Goal: Transaction & Acquisition: Purchase product/service

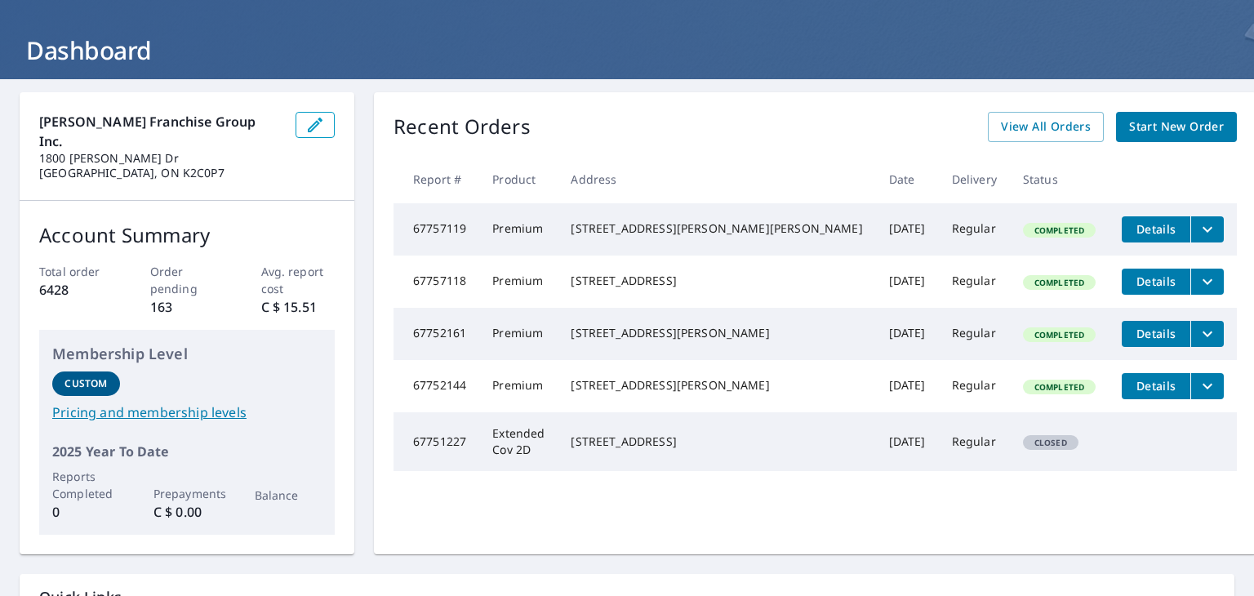
scroll to position [30, 0]
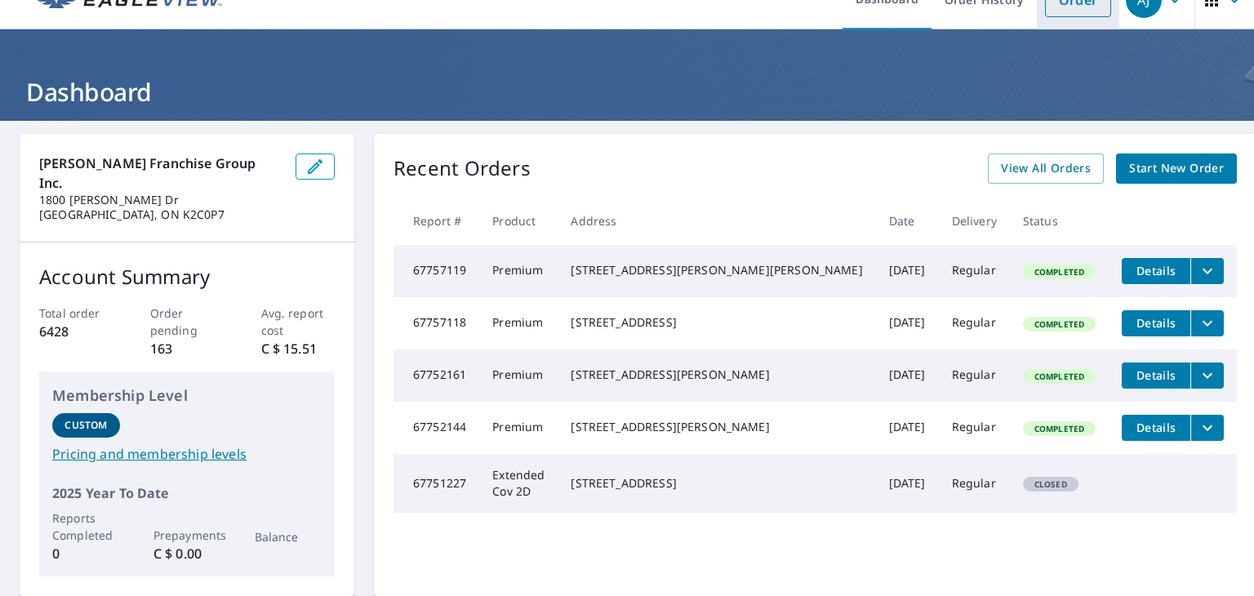
click at [1068, 11] on link "Order" at bounding box center [1078, 0] width 66 height 34
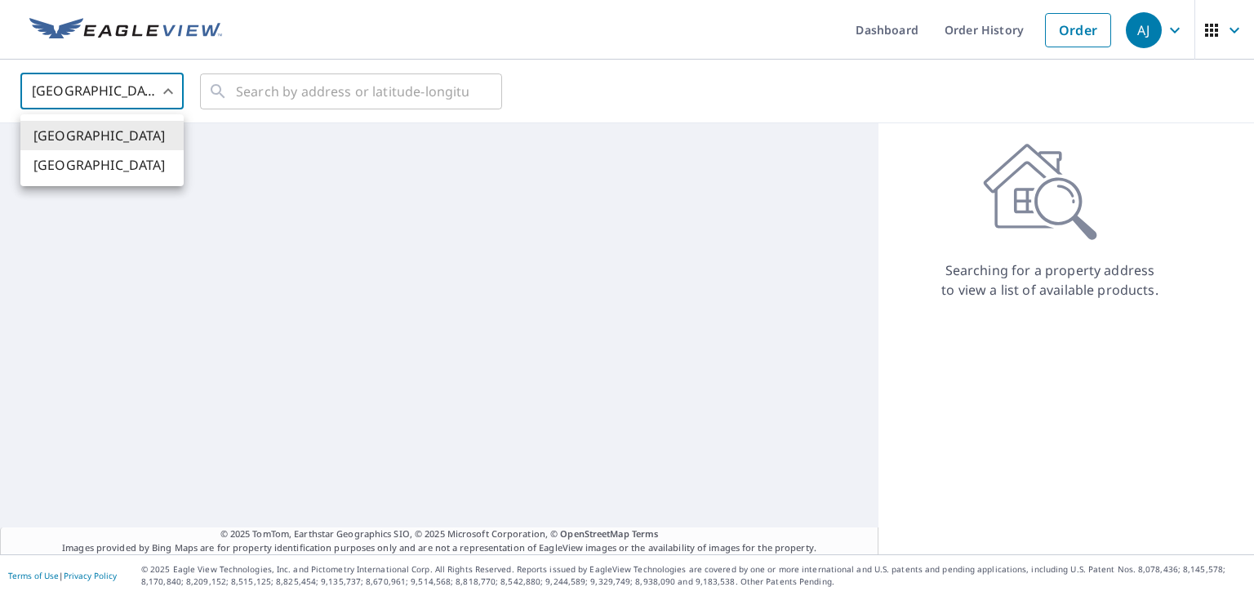
click at [160, 98] on body "[PERSON_NAME] [PERSON_NAME] Dashboard Order History Order AJ United States [GEO…" at bounding box center [627, 298] width 1254 height 596
click at [147, 174] on li "[GEOGRAPHIC_DATA]" at bounding box center [101, 164] width 163 height 29
type input "CA"
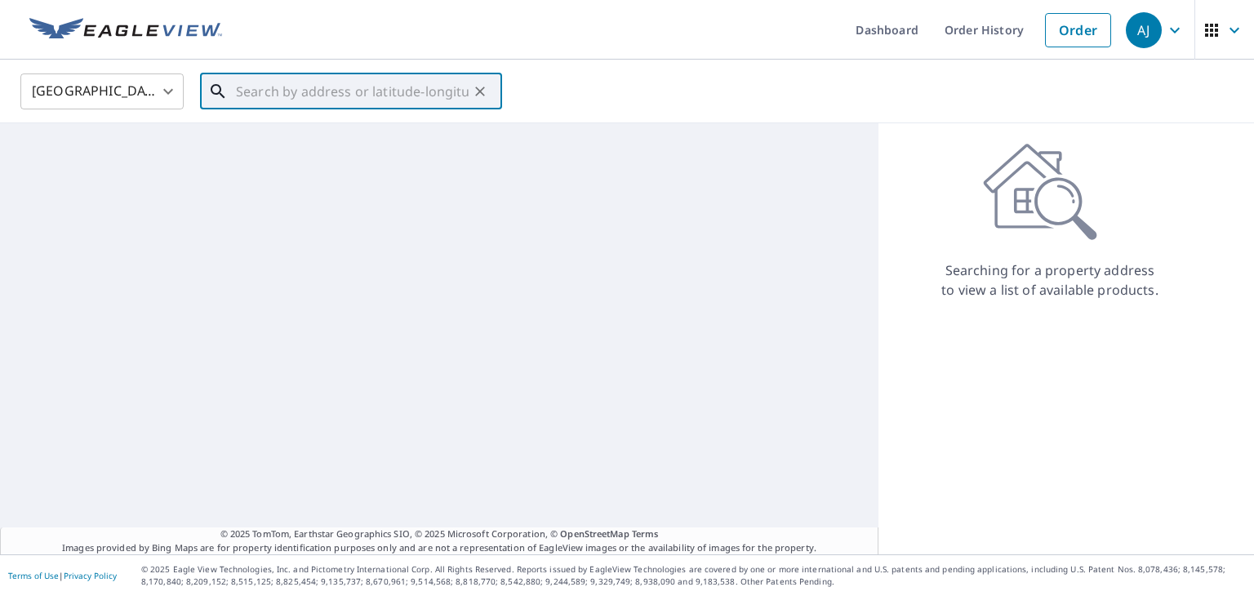
click at [260, 100] on input "text" at bounding box center [352, 92] width 233 height 46
paste input "[STREET_ADDRESS][PERSON_NAME][PERSON_NAME]"
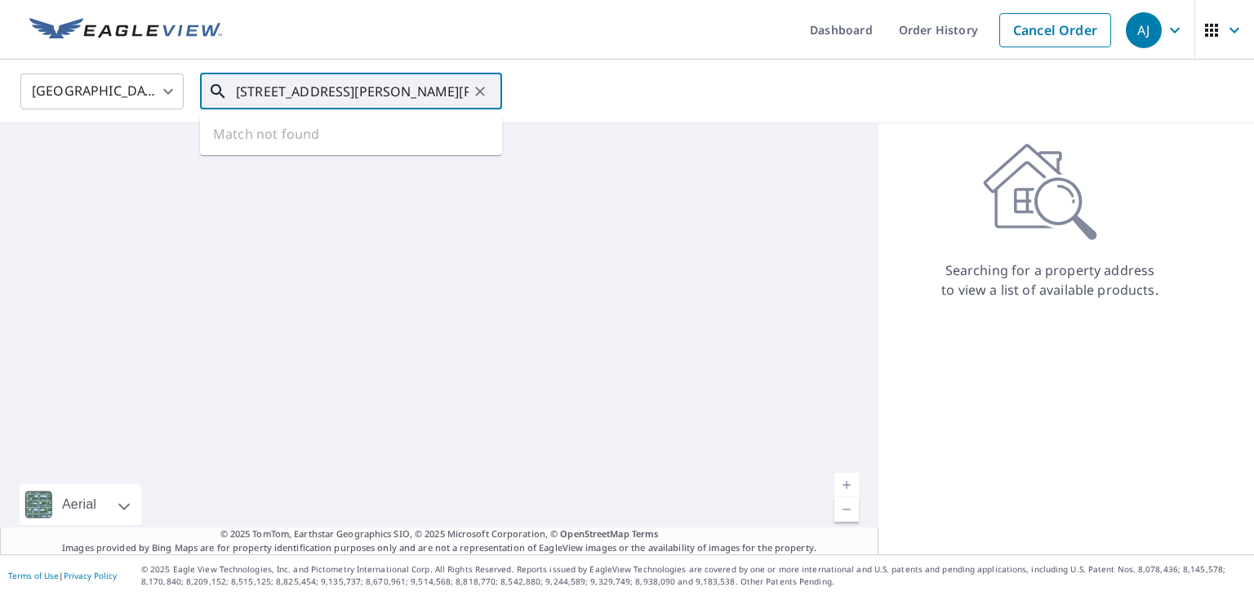
scroll to position [0, 30]
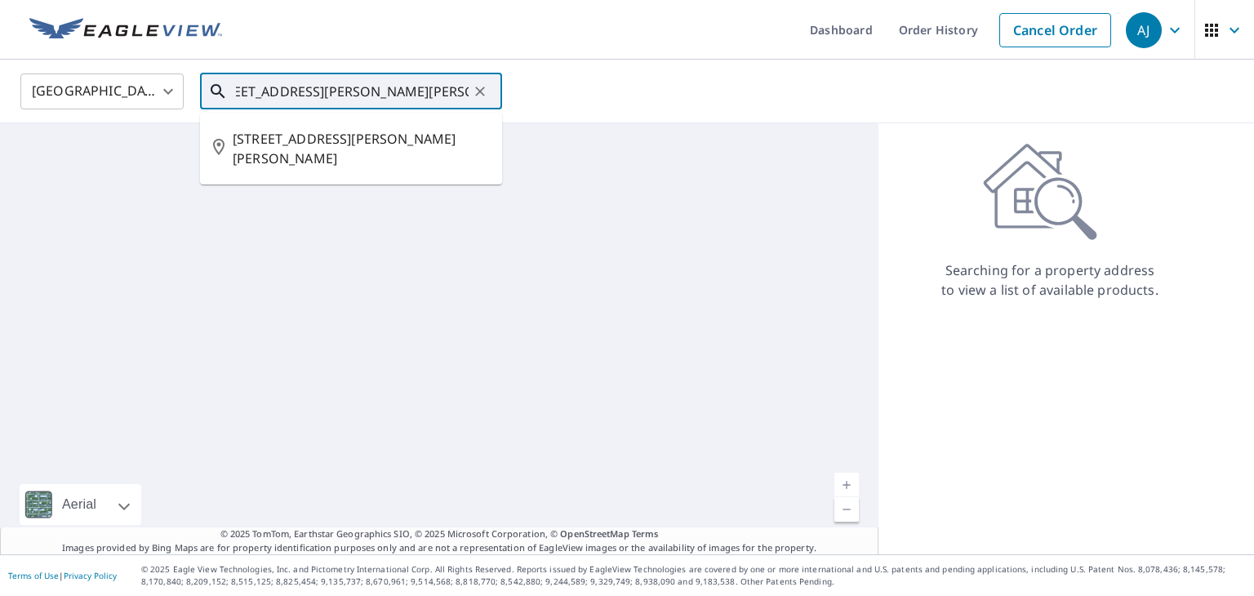
type input "[STREET_ADDRESS][PERSON_NAME][PERSON_NAME]"
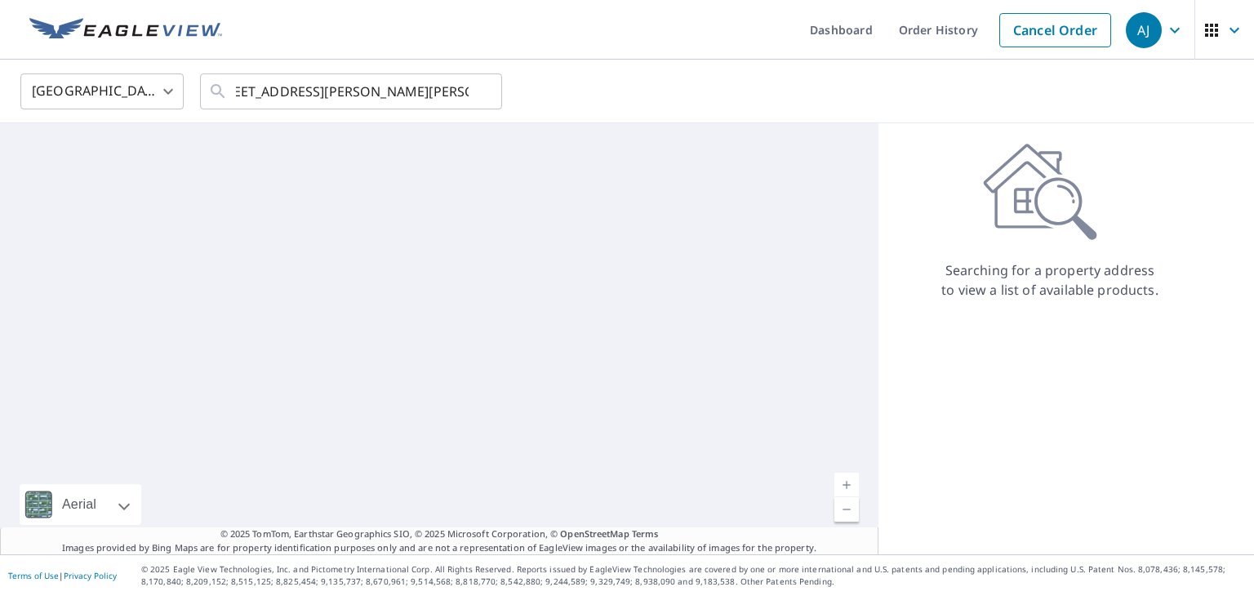
scroll to position [0, 0]
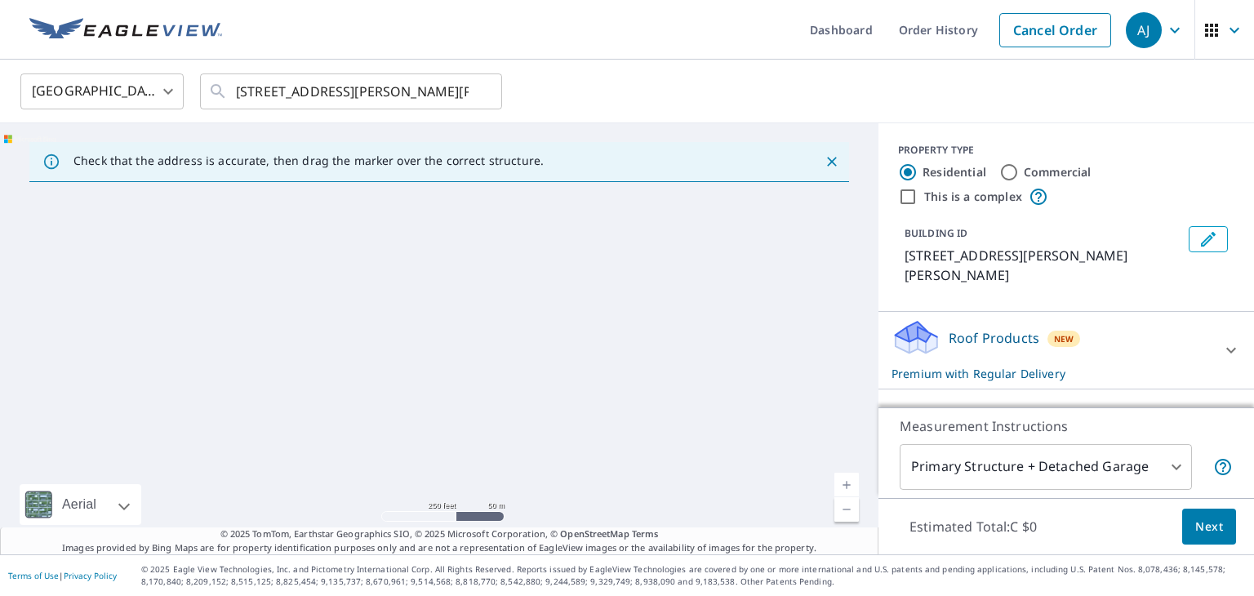
click at [824, 166] on icon "Close" at bounding box center [832, 161] width 16 height 16
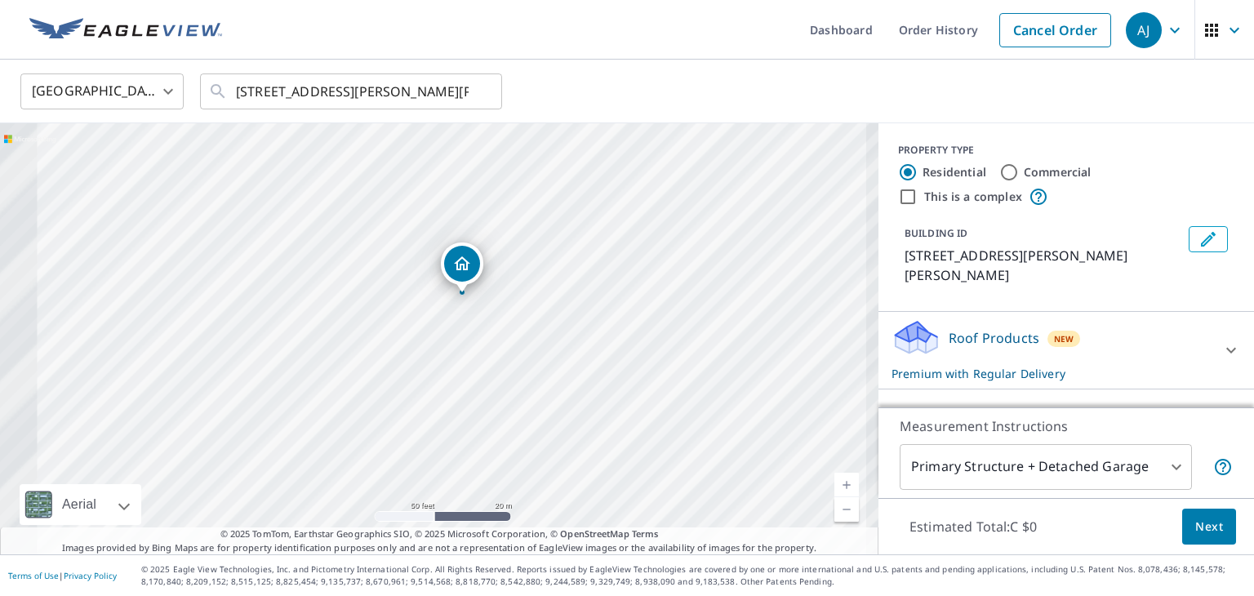
drag, startPoint x: 382, startPoint y: 329, endPoint x: 535, endPoint y: 295, distance: 157.2
click at [535, 295] on div "[STREET_ADDRESS][PERSON_NAME][PERSON_NAME]" at bounding box center [439, 338] width 878 height 431
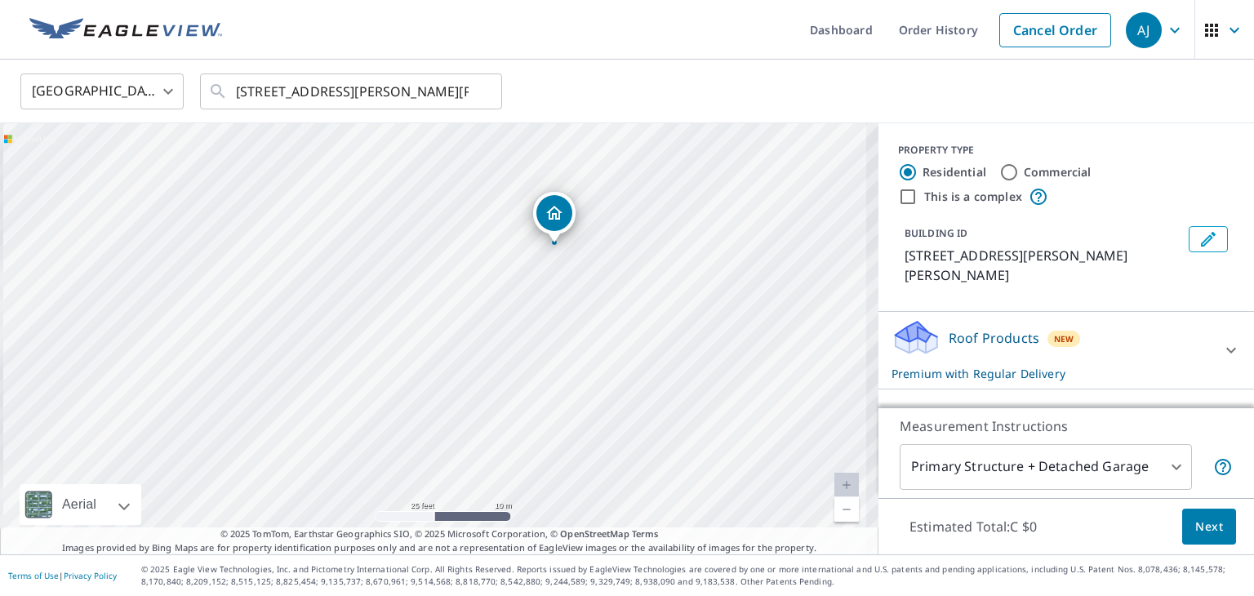
drag, startPoint x: 624, startPoint y: 273, endPoint x: 695, endPoint y: 242, distance: 77.2
click at [695, 242] on div "[STREET_ADDRESS][PERSON_NAME][PERSON_NAME]" at bounding box center [439, 338] width 878 height 431
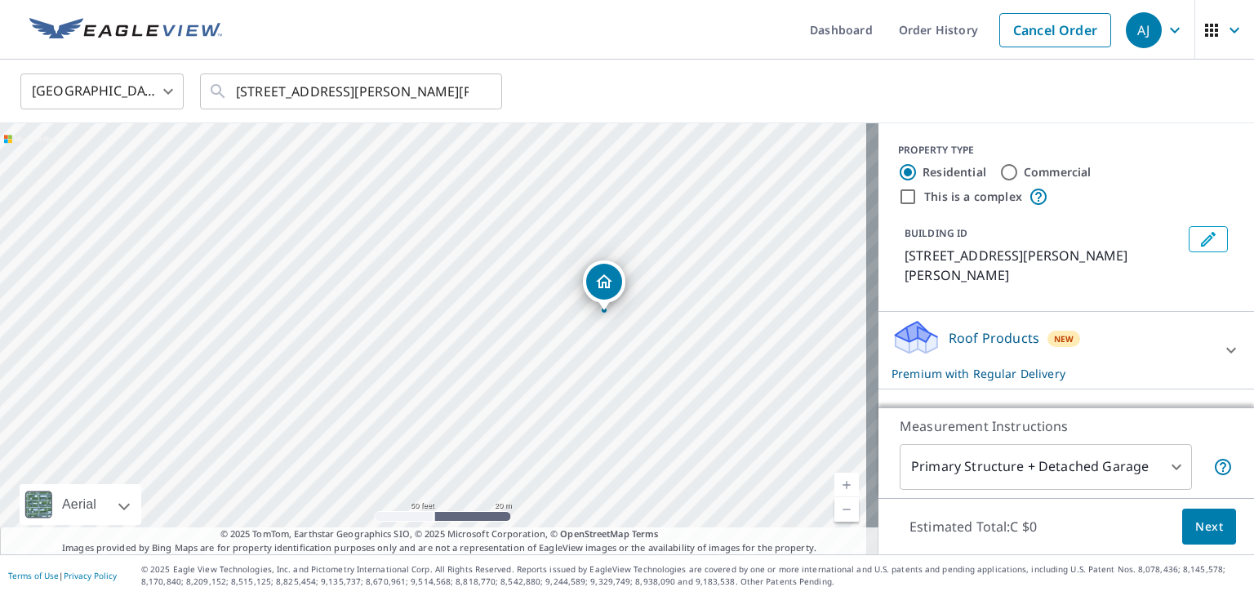
drag, startPoint x: 602, startPoint y: 230, endPoint x: 610, endPoint y: 284, distance: 54.5
drag, startPoint x: 651, startPoint y: 269, endPoint x: 542, endPoint y: 370, distance: 149.0
click at [542, 370] on div "[STREET_ADDRESS][PERSON_NAME][PERSON_NAME]" at bounding box center [439, 338] width 878 height 431
